Goal: Understand process/instructions

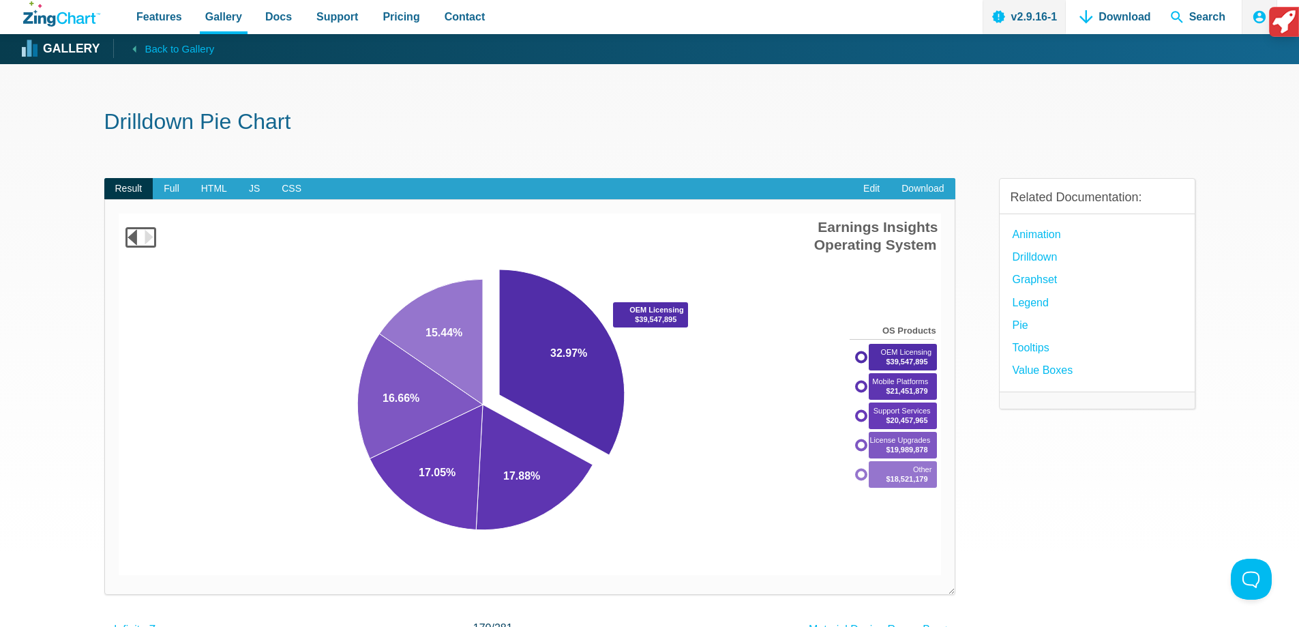
click at [119, 575] on area "App Content" at bounding box center [119, 575] width 0 height 0
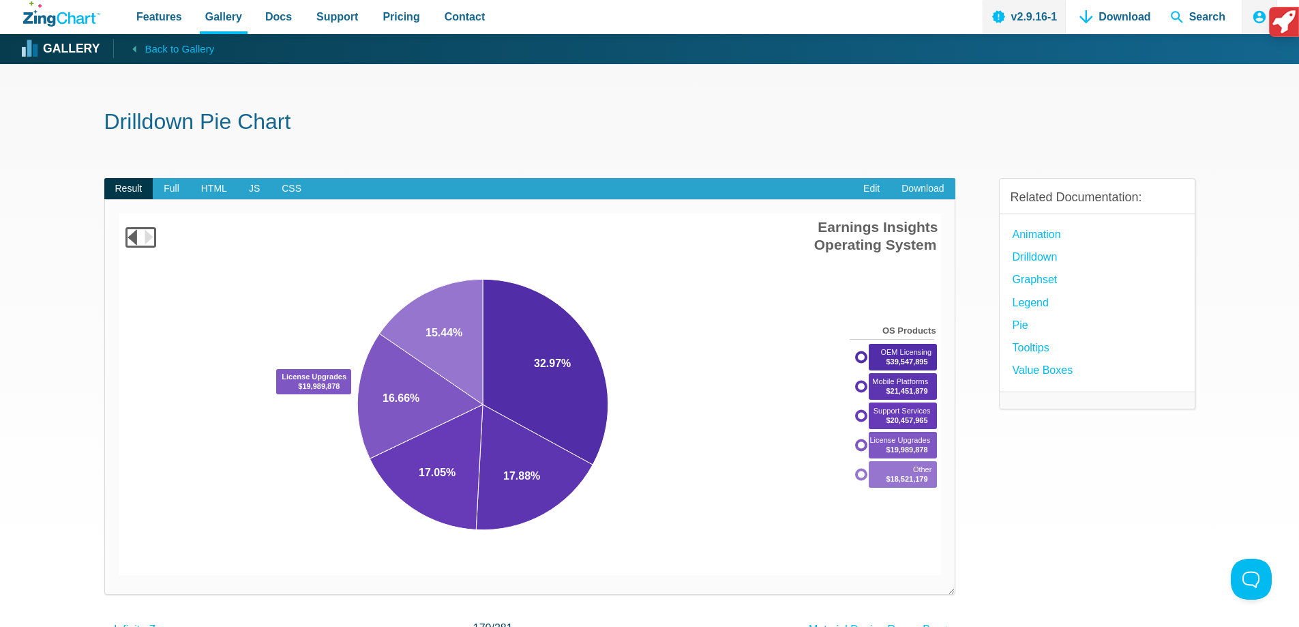
drag, startPoint x: 422, startPoint y: 365, endPoint x: 418, endPoint y: 371, distance: 7.0
click at [119, 575] on area "App Content" at bounding box center [119, 575] width 0 height 0
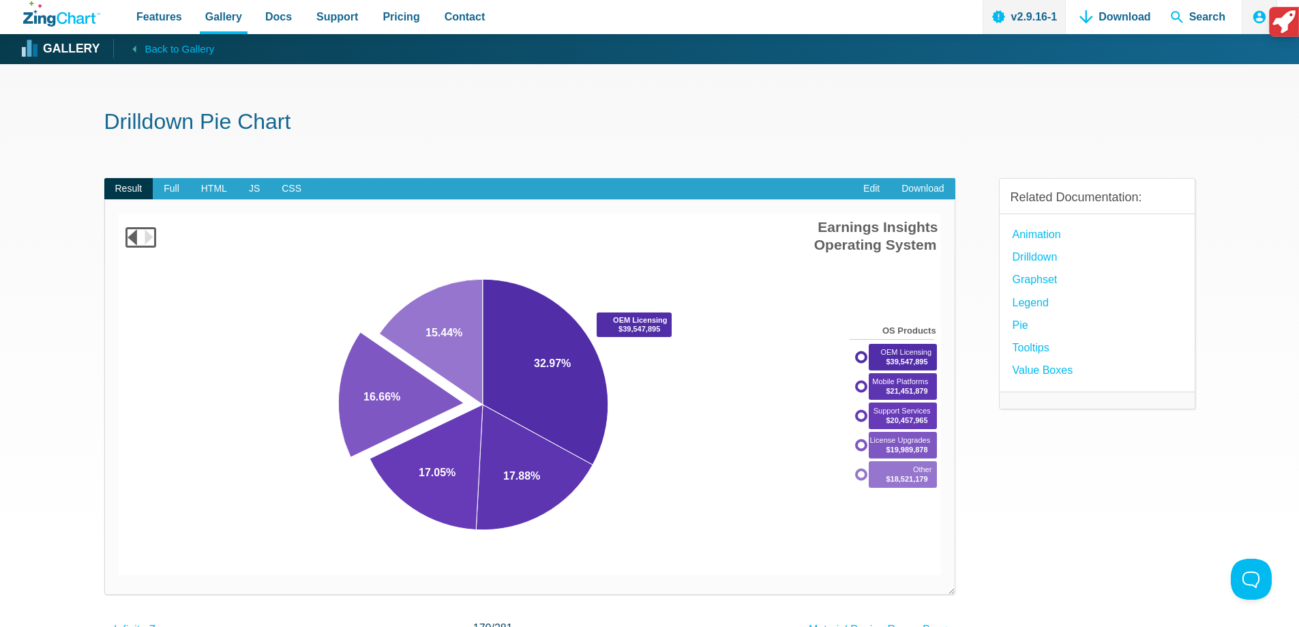
click at [119, 575] on area "App Content" at bounding box center [119, 575] width 0 height 0
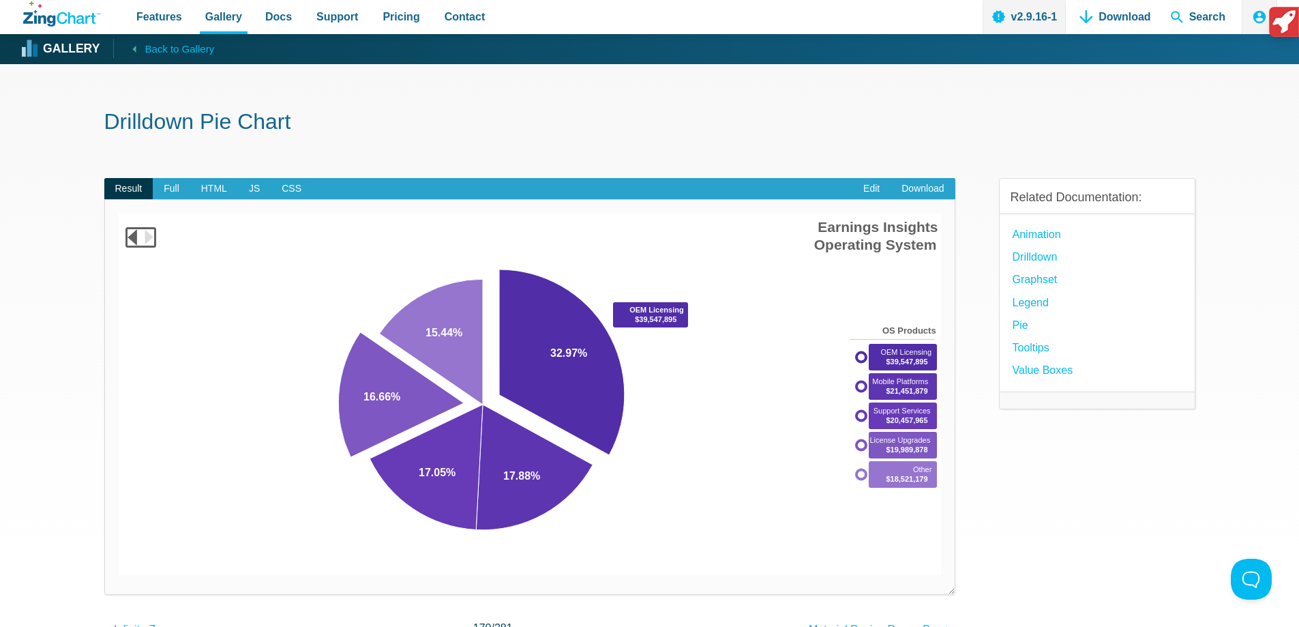
click at [119, 575] on area "App Content" at bounding box center [119, 575] width 0 height 0
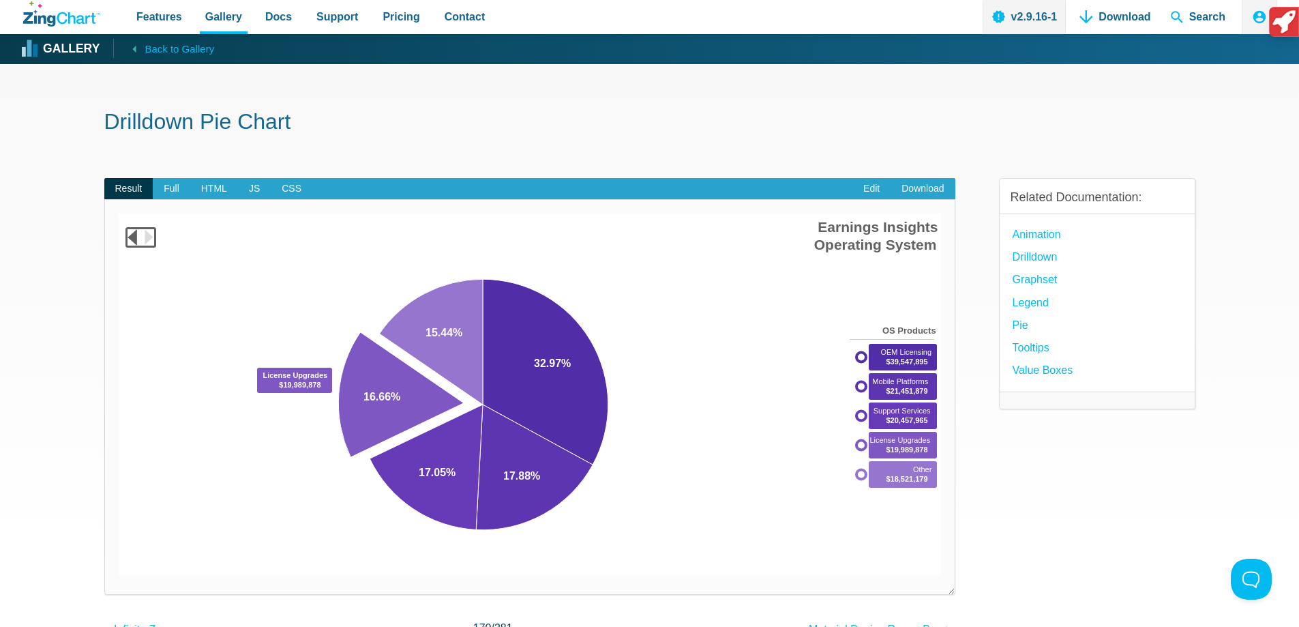
click at [119, 575] on area "App Content" at bounding box center [119, 575] width 0 height 0
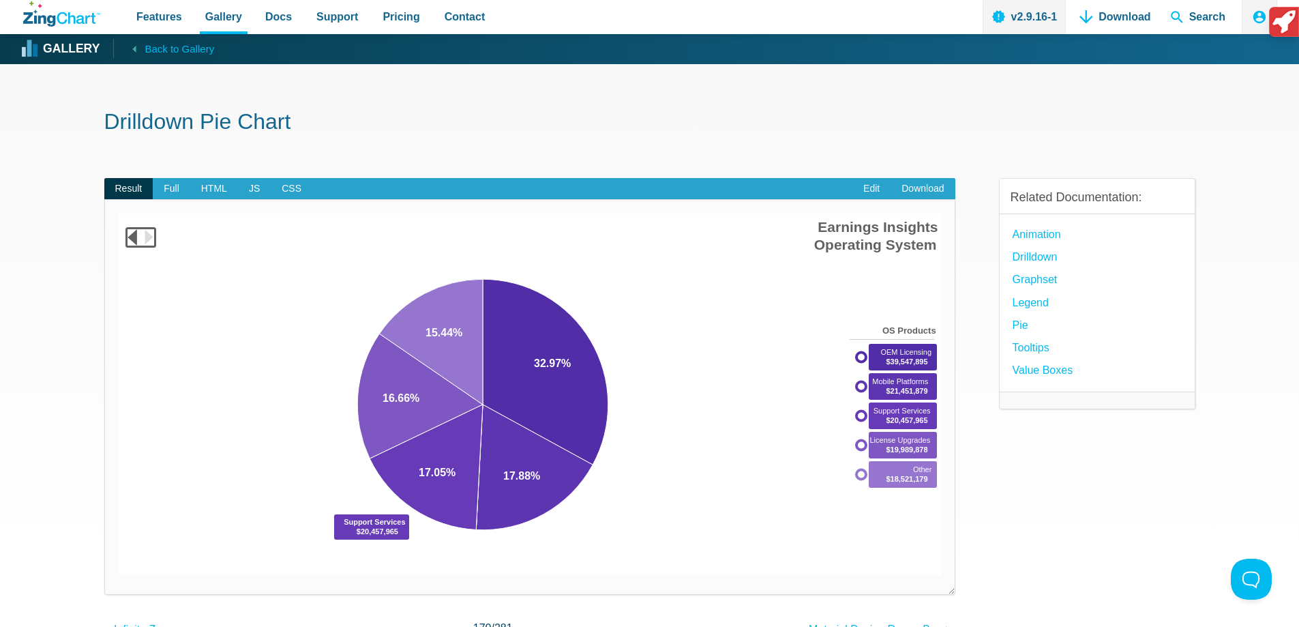
click at [119, 575] on area "App Content" at bounding box center [119, 575] width 0 height 0
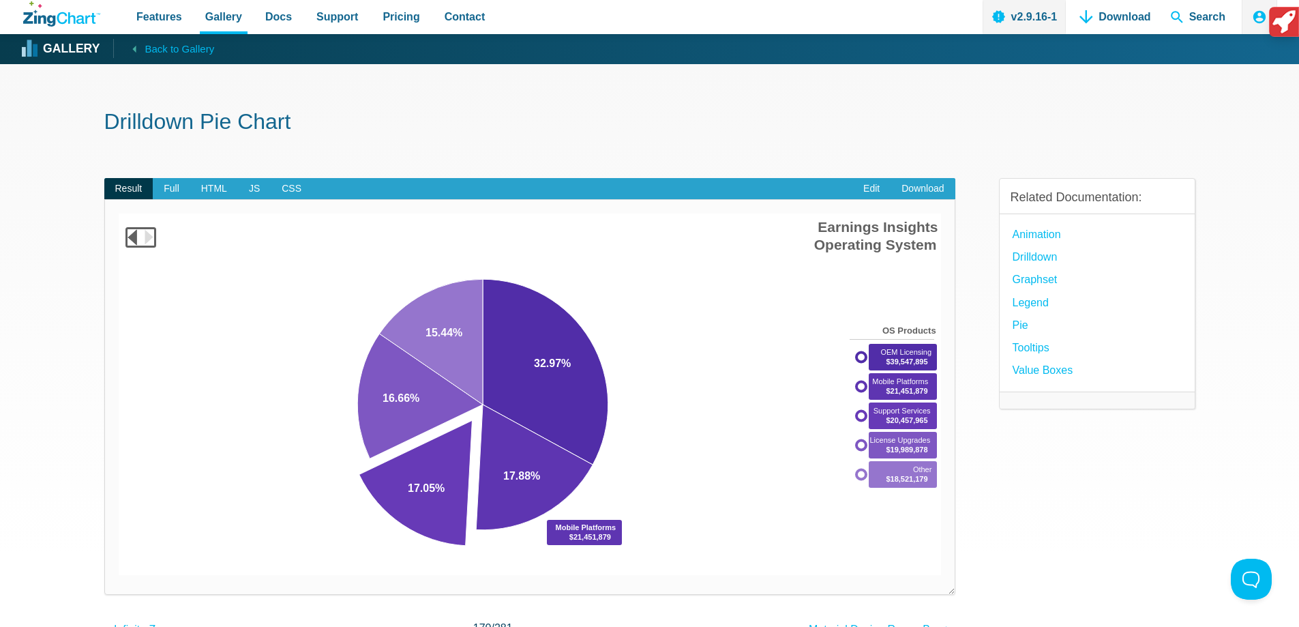
click at [119, 575] on area "App Content" at bounding box center [119, 575] width 0 height 0
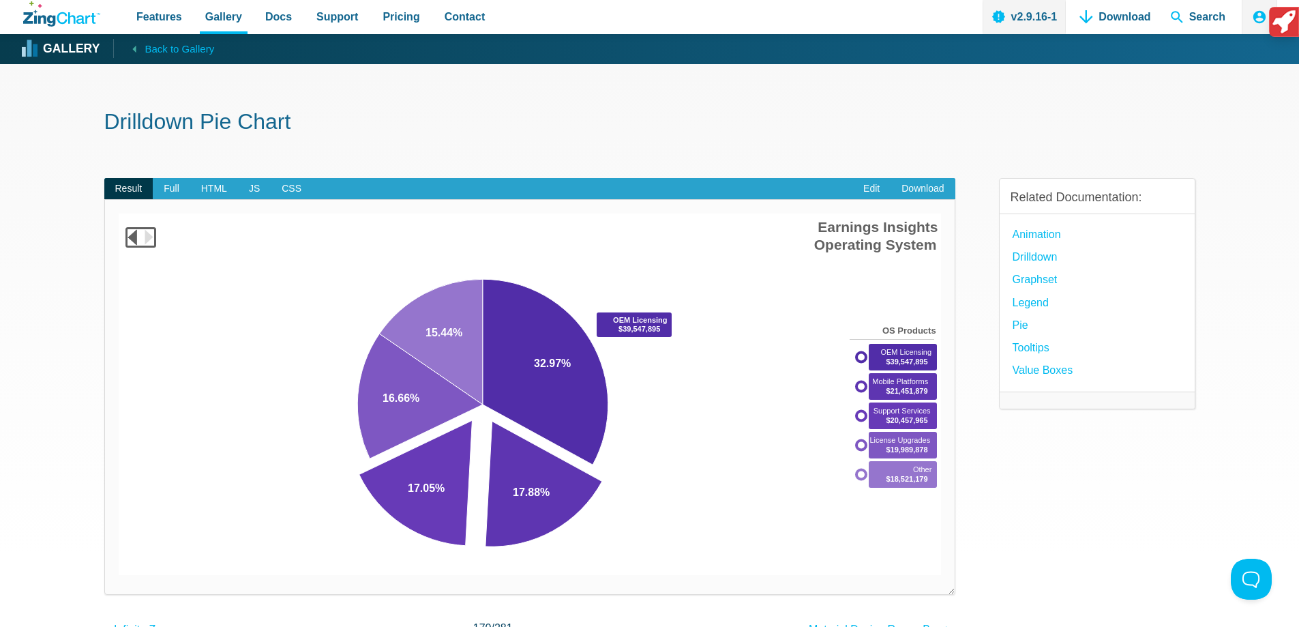
click at [119, 575] on area "App Content" at bounding box center [119, 575] width 0 height 0
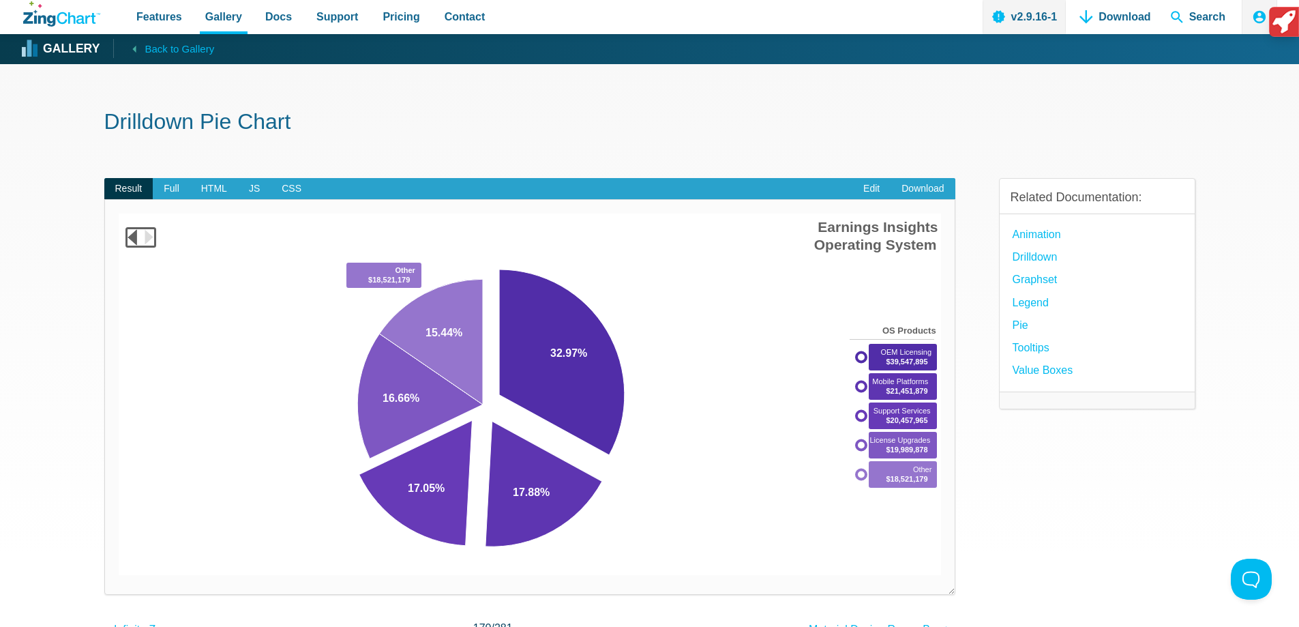
click at [119, 575] on area "App Content" at bounding box center [119, 575] width 0 height 0
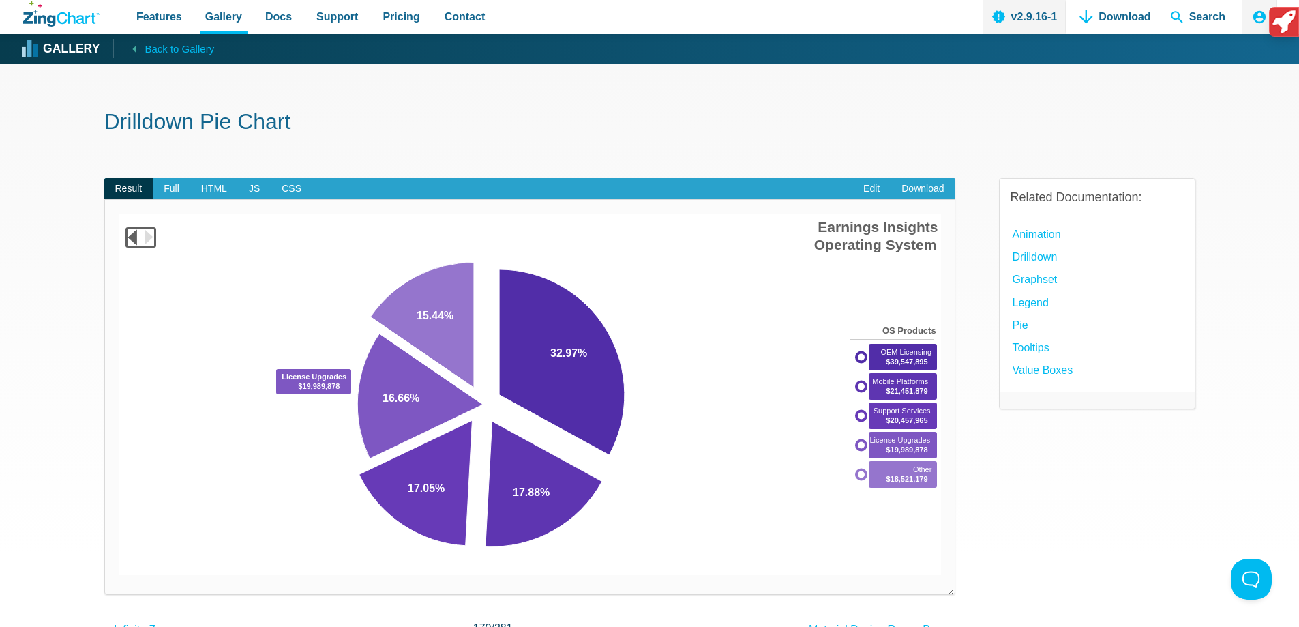
click at [119, 575] on area "App Content" at bounding box center [119, 575] width 0 height 0
